Goal: Find specific page/section: Find specific page/section

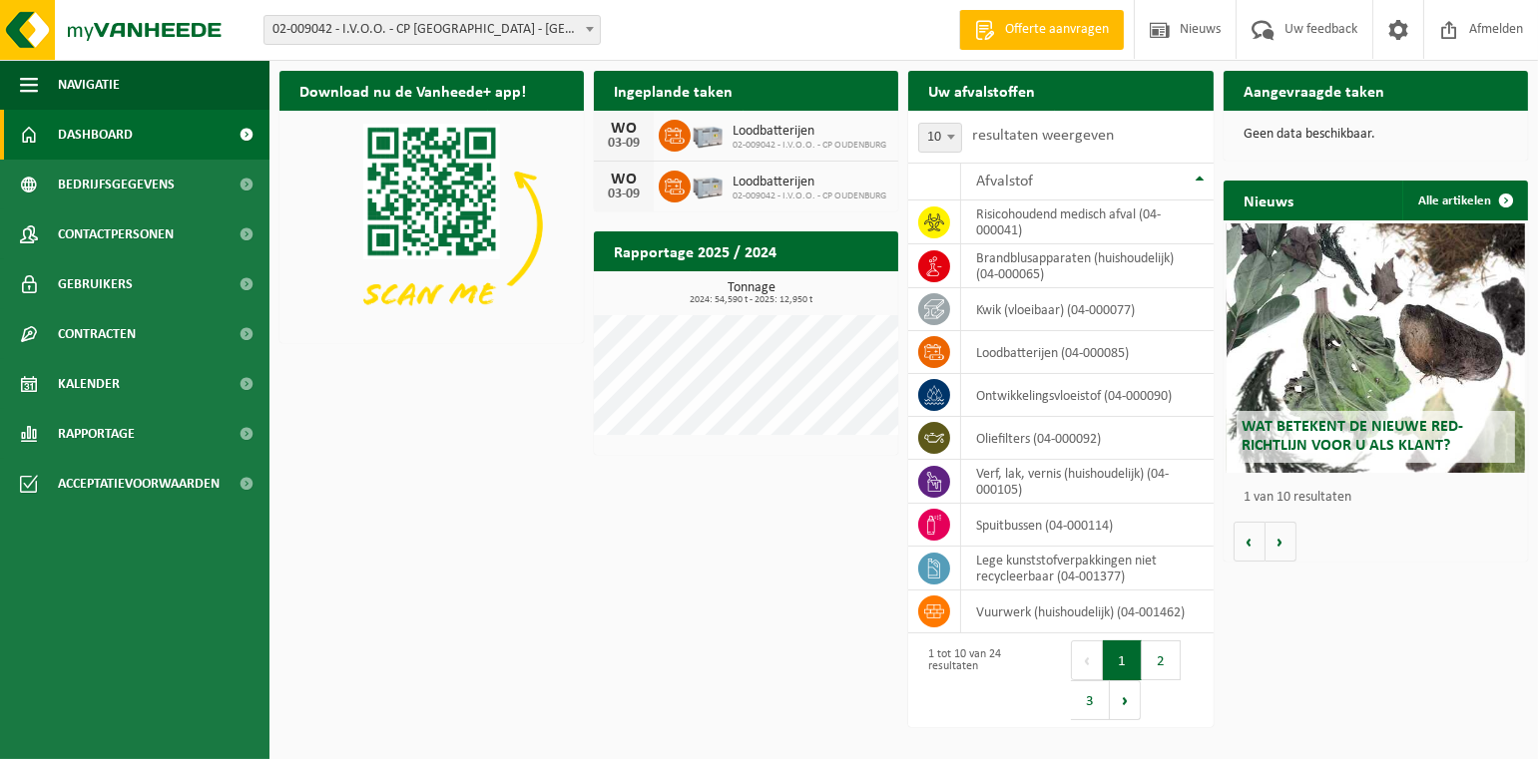
click at [1280, 91] on h2 "Aangevraagde taken" at bounding box center [1313, 90] width 181 height 39
click at [667, 134] on icon at bounding box center [675, 136] width 20 height 20
click at [635, 128] on div "WO" at bounding box center [624, 129] width 40 height 16
click at [680, 131] on icon at bounding box center [675, 136] width 20 height 16
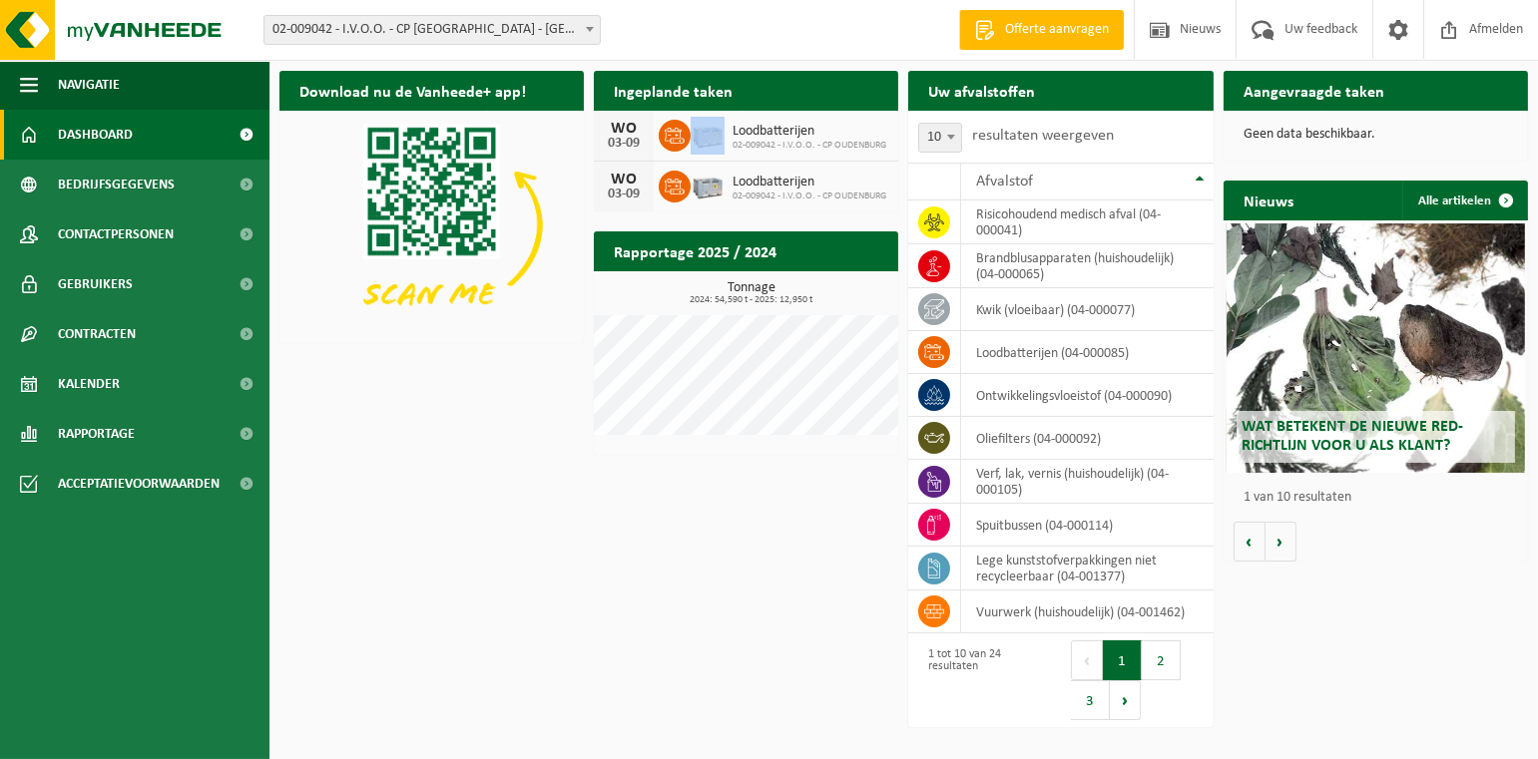
click at [680, 131] on icon at bounding box center [675, 136] width 20 height 16
drag, startPoint x: 680, startPoint y: 131, endPoint x: 764, endPoint y: 137, distance: 84.0
click at [764, 137] on span "Loodbatterijen" at bounding box center [809, 132] width 154 height 16
click at [528, 360] on div "Download nu de Vanheede+ app! Verberg Ingeplande taken Bekijk uw kalender [DATE…" at bounding box center [903, 352] width 1258 height 582
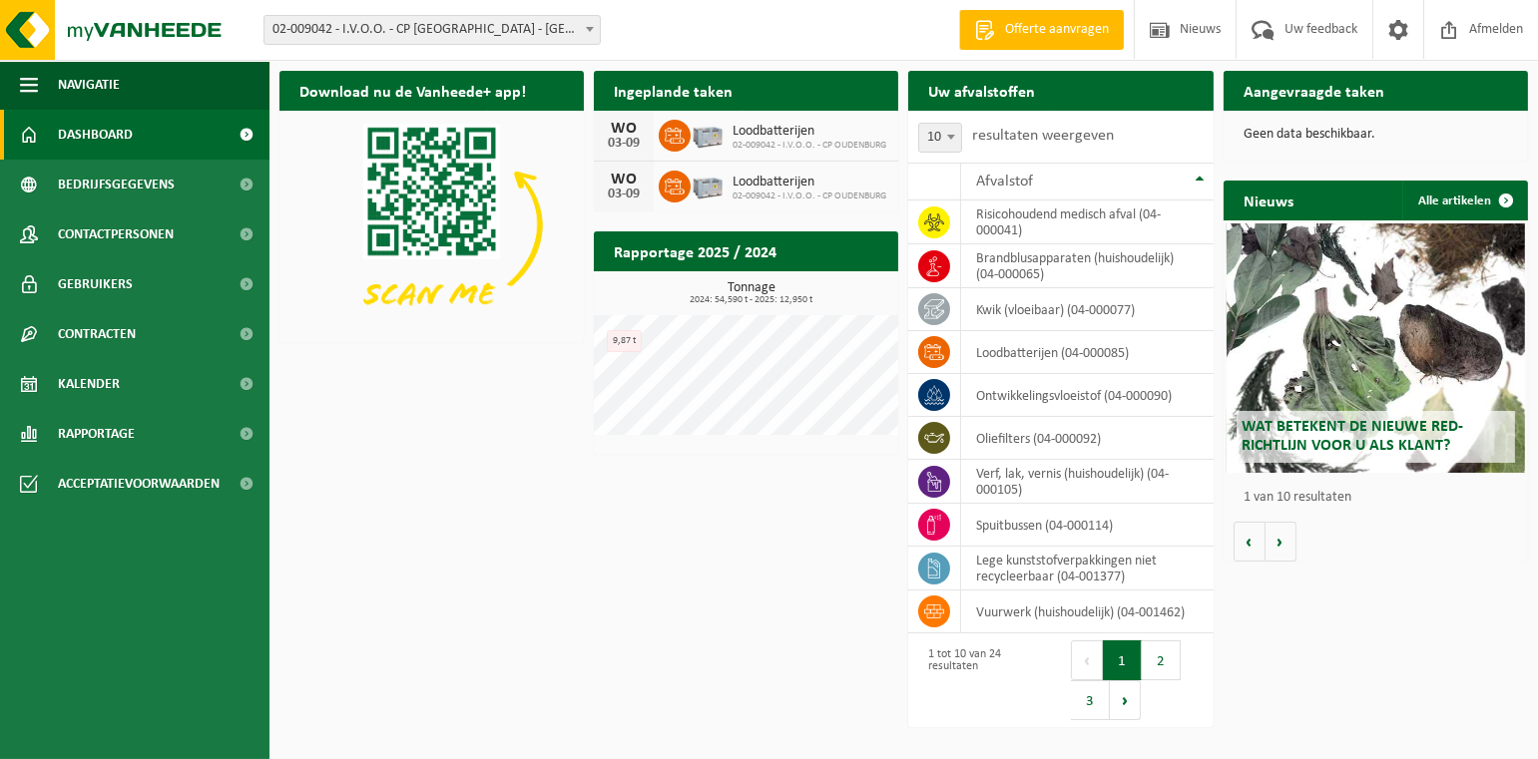
click at [776, 191] on span "02-009042 - I.V.O.O. - CP OUDENBURG" at bounding box center [809, 197] width 154 height 12
click at [425, 420] on div "Download nu de Vanheede+ app! Verberg Ingeplande taken Bekijk uw kalender [DATE…" at bounding box center [903, 352] width 1258 height 582
